Goal: Transaction & Acquisition: Subscribe to service/newsletter

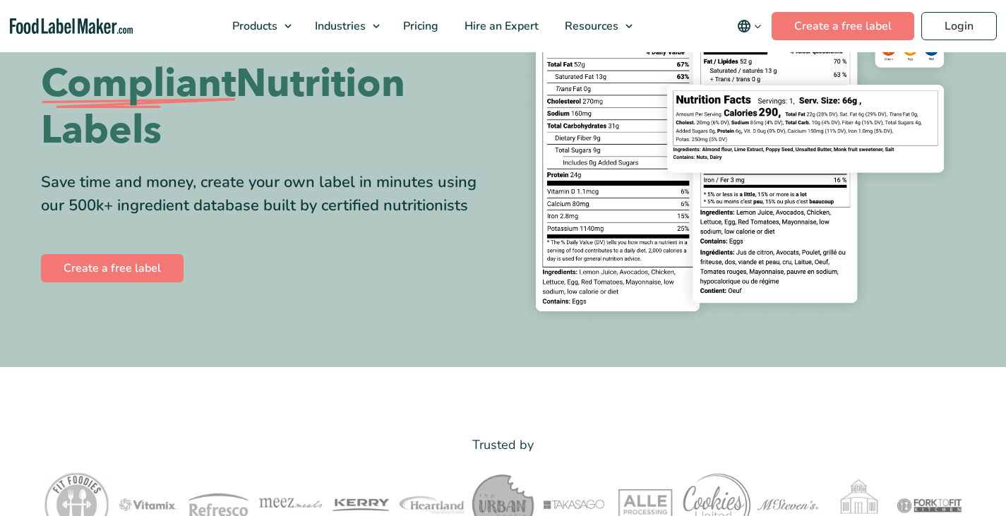
scroll to position [282, 0]
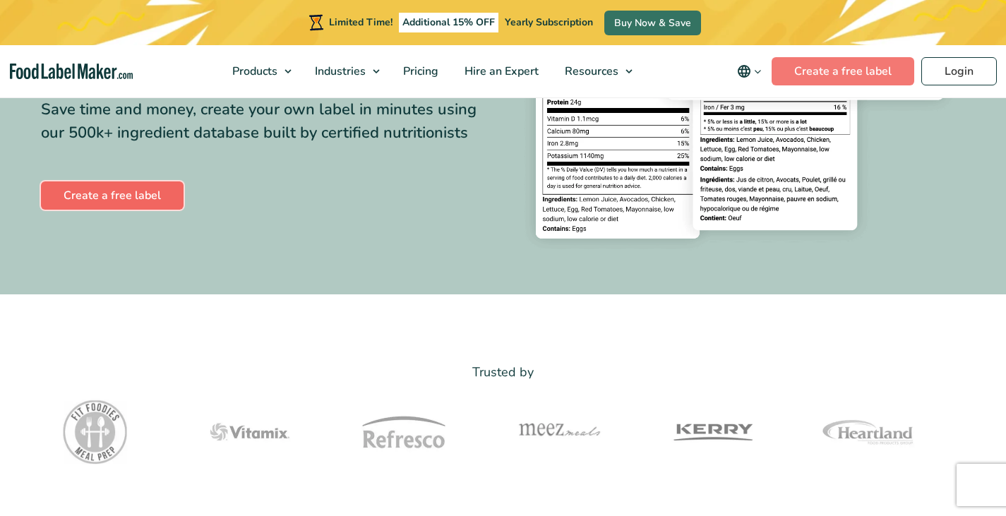
click at [109, 193] on link "Create a free label" at bounding box center [112, 195] width 143 height 28
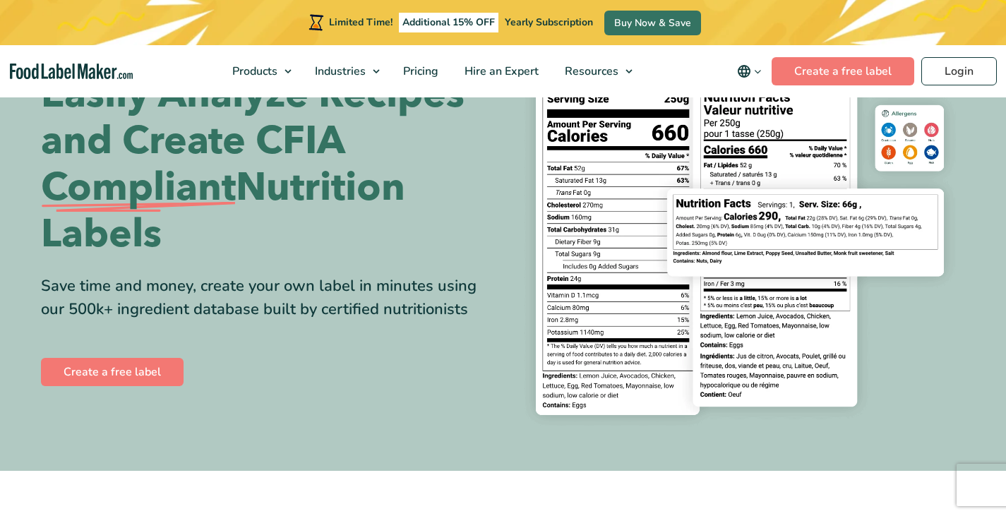
scroll to position [212, 0]
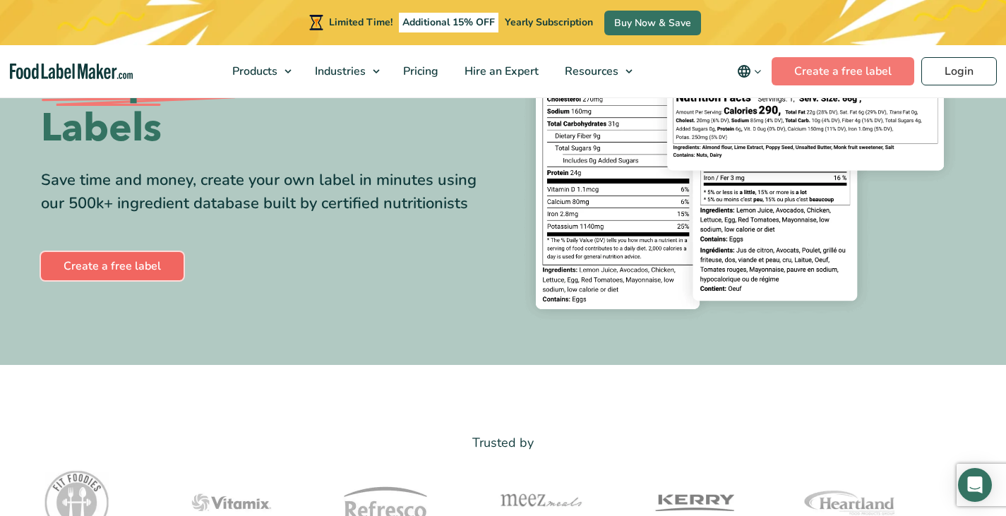
drag, startPoint x: 0, startPoint y: 0, endPoint x: 105, endPoint y: 268, distance: 287.5
click at [105, 268] on link "Create a free label" at bounding box center [112, 266] width 143 height 28
